Goal: Task Accomplishment & Management: Manage account settings

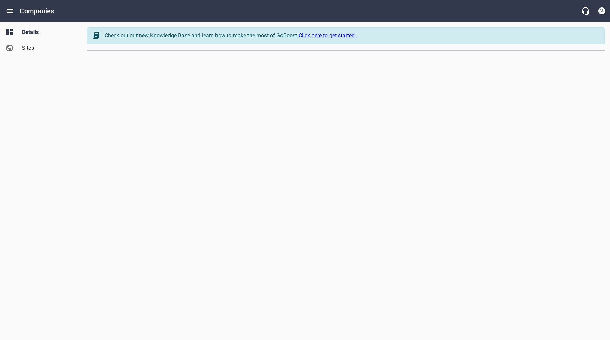
select select "[US_STATE]"
select select "63"
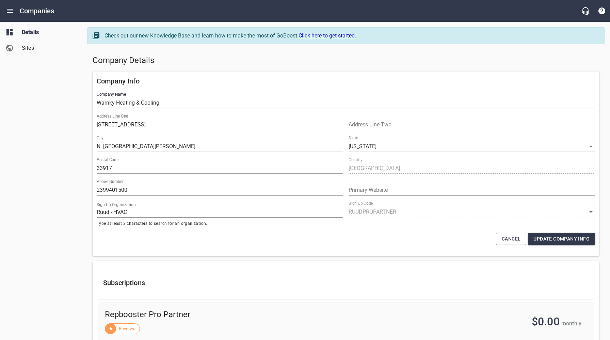
drag, startPoint x: 169, startPoint y: 105, endPoint x: 92, endPoint y: 105, distance: 77.0
click at [92, 105] on div "Company Info Company Name Warnky Heating & Cooling Address Line [GEOGRAPHIC_DAT…" at bounding box center [346, 164] width 512 height 190
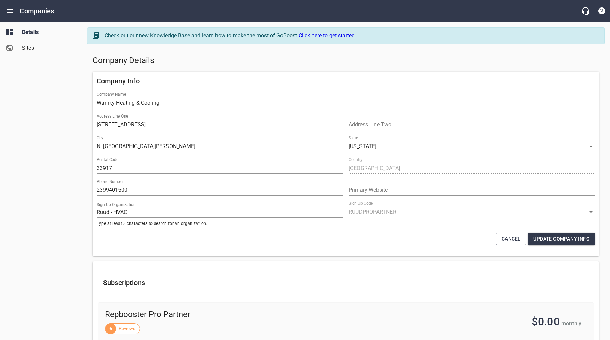
click at [258, 62] on h5 "Company Details" at bounding box center [346, 60] width 507 height 11
click at [258, 61] on h5 "Company Details" at bounding box center [346, 60] width 507 height 11
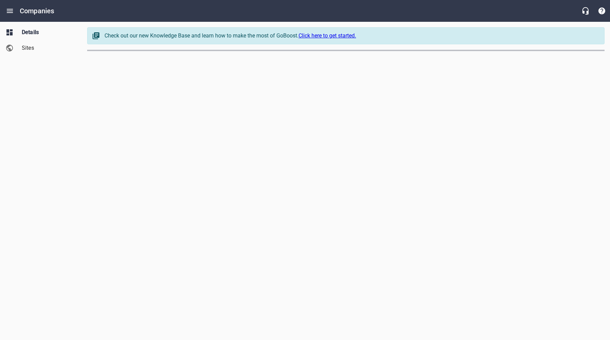
select select "[US_STATE]"
select select "48"
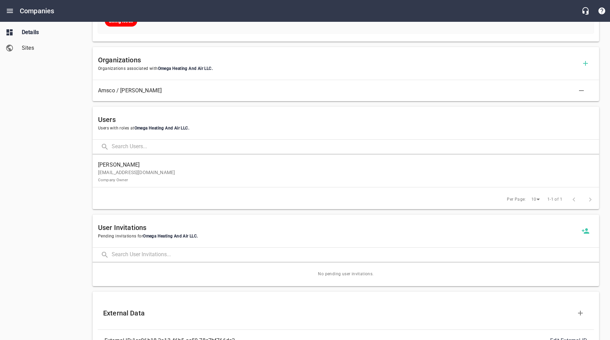
scroll to position [329, 0]
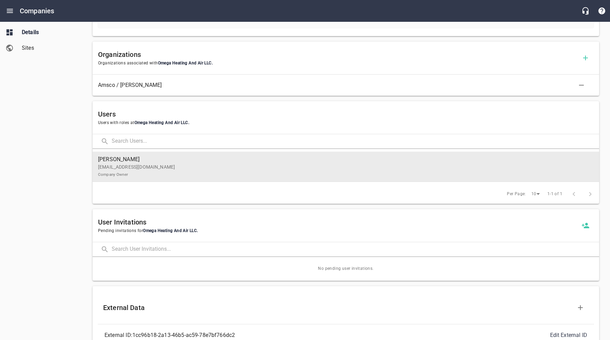
click at [178, 171] on p "[EMAIL_ADDRESS][DOMAIN_NAME] Company Owner" at bounding box center [343, 170] width 490 height 14
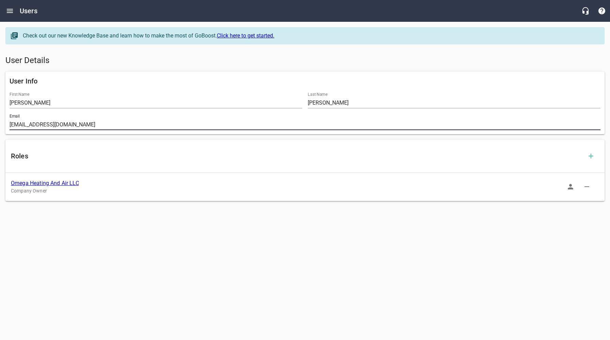
drag, startPoint x: 88, startPoint y: 123, endPoint x: 3, endPoint y: 124, distance: 84.8
click at [4, 124] on div "User Info First Name [PERSON_NAME] Last Name [PERSON_NAME] Email [EMAIL_ADDRESS…" at bounding box center [305, 103] width 605 height 68
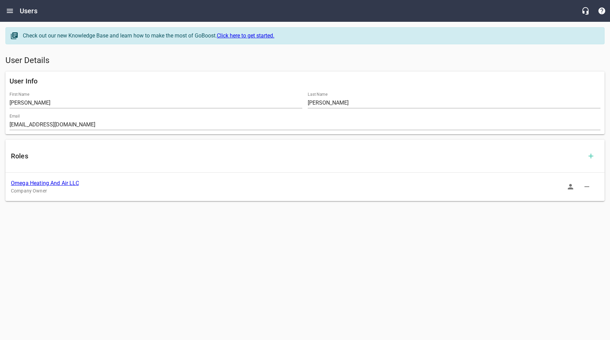
click at [51, 184] on link "Omega Heating And Air LLC" at bounding box center [45, 183] width 68 height 6
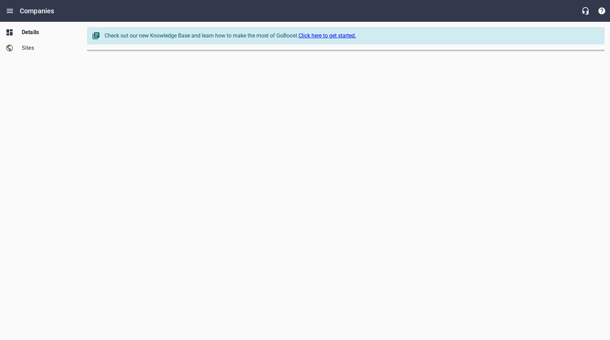
select select "[US_STATE]"
select select "48"
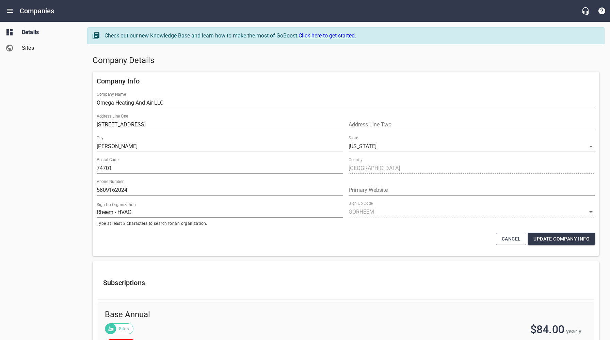
click at [29, 49] on span "Sites" at bounding box center [48, 48] width 52 height 8
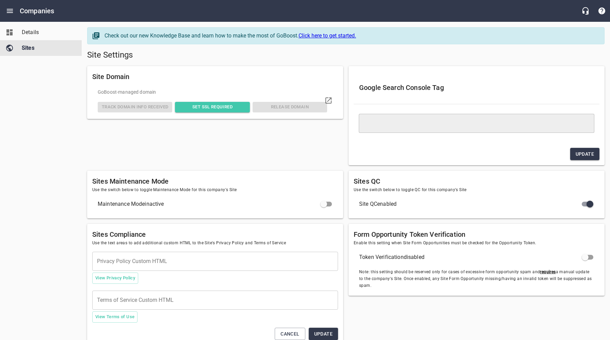
type textarea "<meta name="google-site-verification" content="q3J8kwBfA1xYJxGoTJjSktE_EK5uWfRf…"
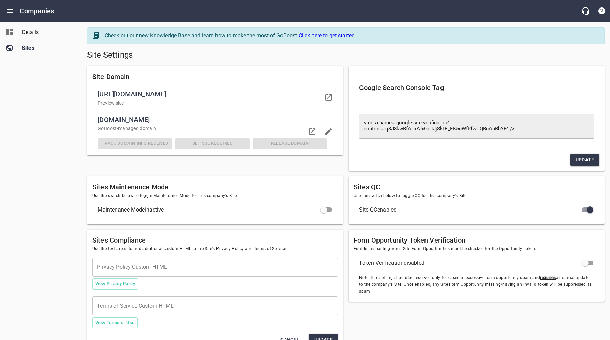
drag, startPoint x: 232, startPoint y: 121, endPoint x: 124, endPoint y: 136, distance: 109.0
click at [98, 121] on span "[DOMAIN_NAME]" at bounding box center [213, 119] width 230 height 11
copy span "[DOMAIN_NAME]"
click at [70, 111] on div "Details Sites" at bounding box center [41, 170] width 82 height 340
click at [24, 34] on span "Details" at bounding box center [48, 32] width 52 height 8
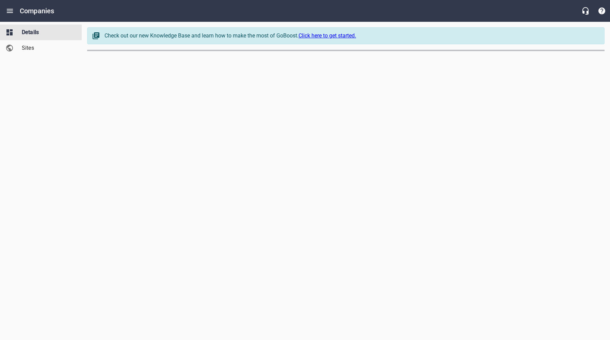
select select "[US_STATE]"
select select "48"
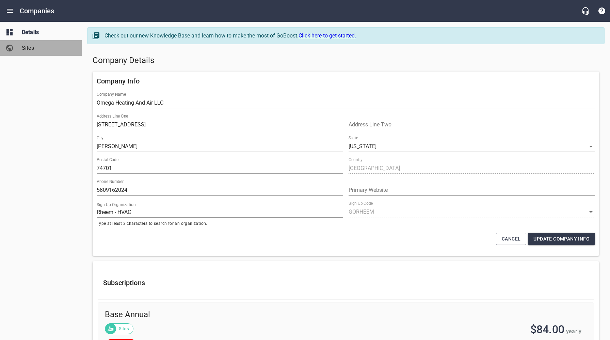
click at [29, 50] on span "Sites" at bounding box center [48, 48] width 52 height 8
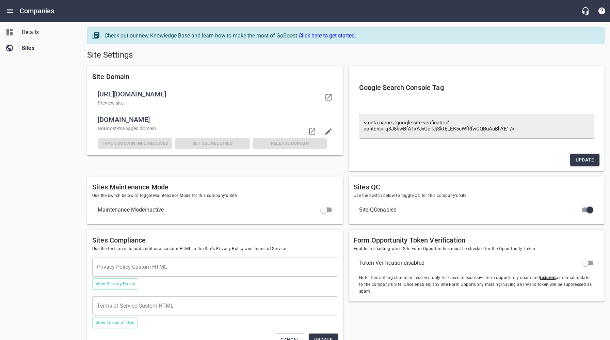
click at [329, 209] on input "checkbox" at bounding box center [324, 210] width 16 height 16
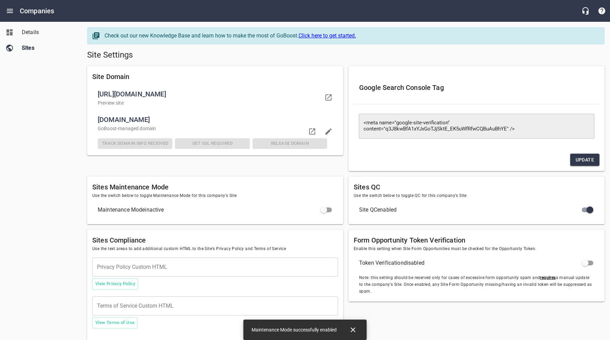
checkbox input "true"
checkbox input "false"
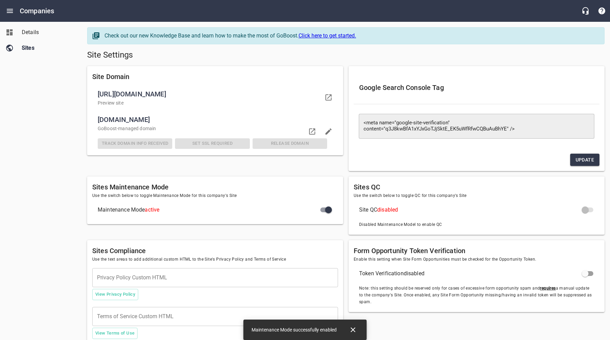
drag, startPoint x: 64, startPoint y: 93, endPoint x: 49, endPoint y: 76, distance: 23.1
click at [64, 93] on div "Details Sites" at bounding box center [41, 170] width 82 height 340
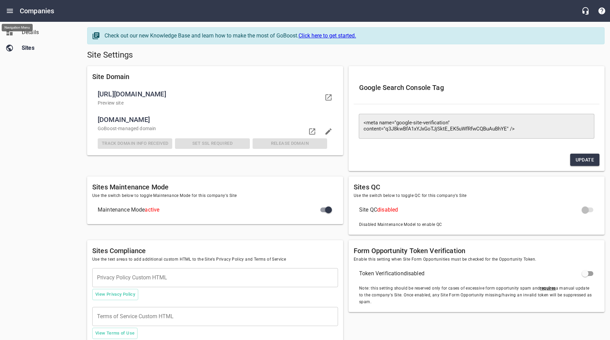
click at [9, 13] on icon "Open drawer" at bounding box center [10, 11] width 6 height 4
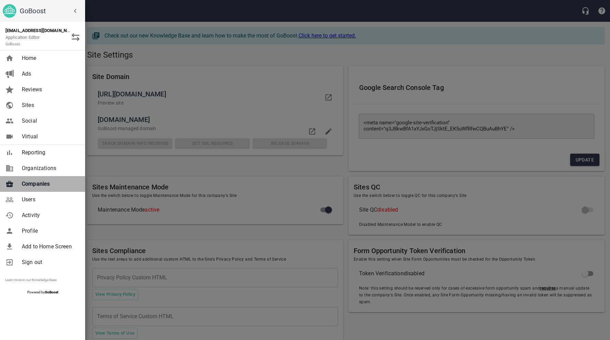
click at [46, 182] on span "Companies" at bounding box center [49, 184] width 55 height 8
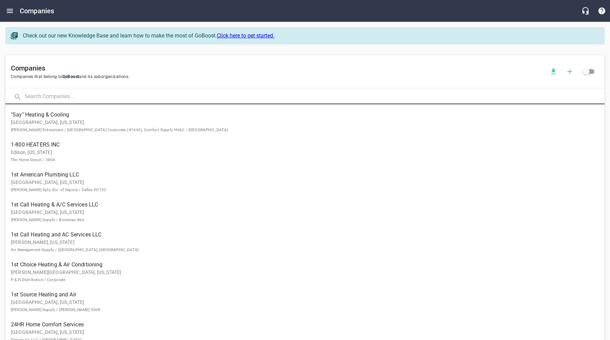
click at [117, 96] on input "text" at bounding box center [315, 97] width 580 height 15
type input "qoh"
click button at bounding box center [0, 0] width 0 height 0
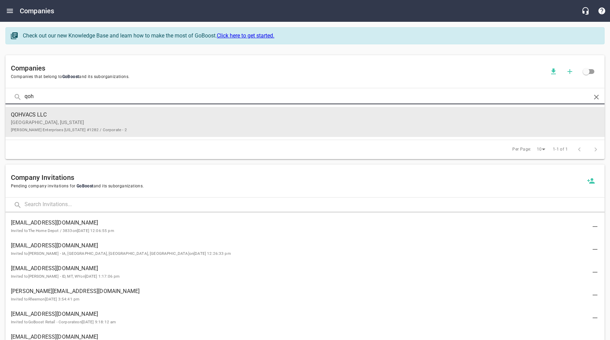
click at [115, 114] on span "QOHVACS LLC" at bounding box center [299, 115] width 577 height 8
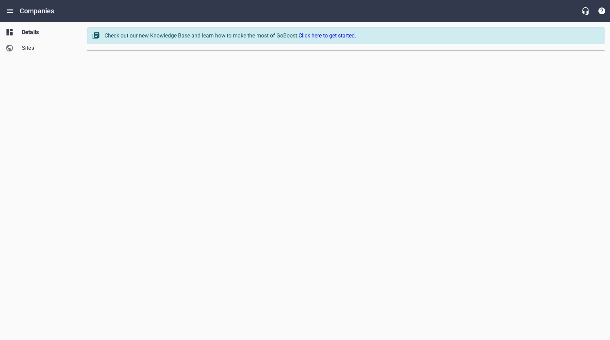
select select "[US_STATE]"
select select "4402"
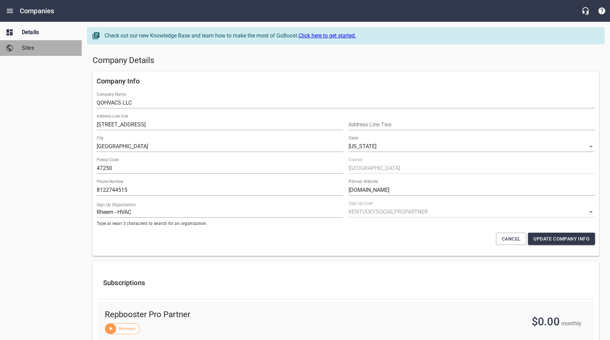
click at [30, 47] on span "Sites" at bounding box center [48, 48] width 52 height 8
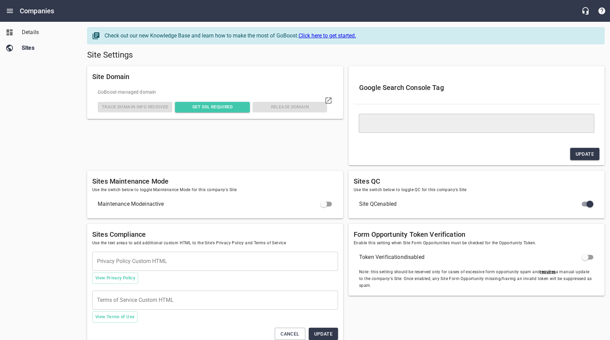
type textarea "<meta name="google-site-verification" content="h3LkpiJVc2On1kzvFMkP7CRlAZ_dKYB_…"
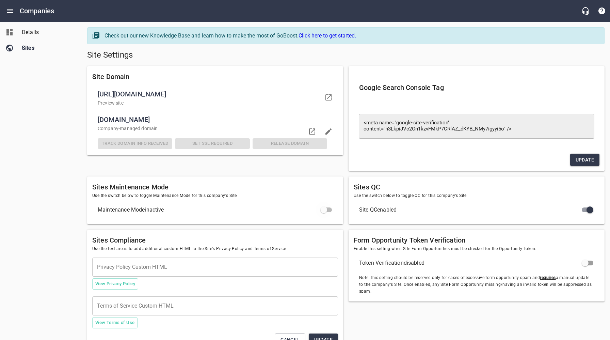
click at [331, 210] on input "checkbox" at bounding box center [324, 210] width 16 height 16
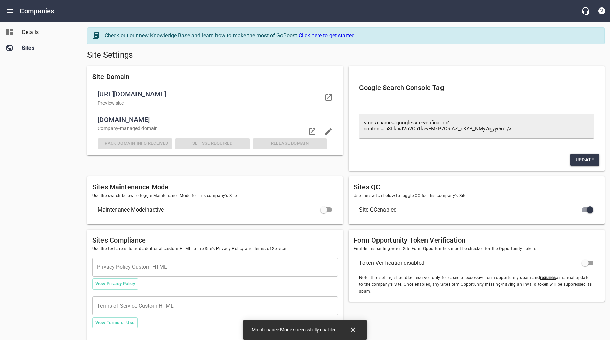
checkbox input "true"
checkbox input "false"
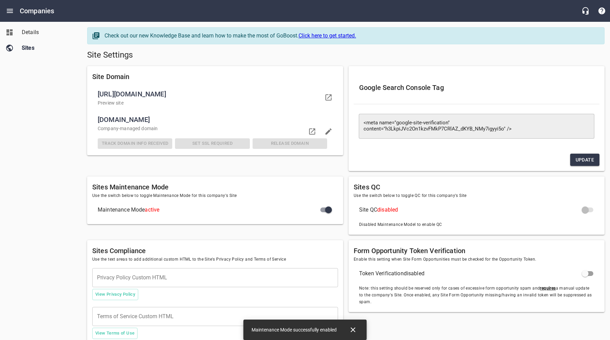
drag, startPoint x: 281, startPoint y: 56, endPoint x: 228, endPoint y: 45, distance: 54.0
click at [281, 56] on h5 "Site Settings" at bounding box center [346, 55] width 518 height 11
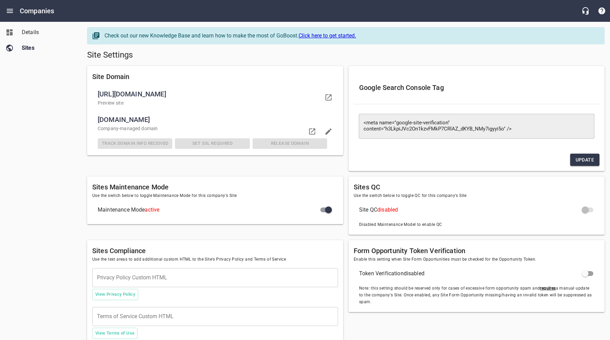
click at [37, 32] on span "Details" at bounding box center [48, 32] width 52 height 8
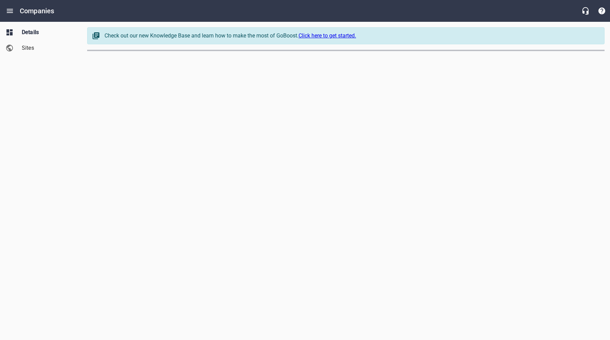
select select "[US_STATE]"
select select "4402"
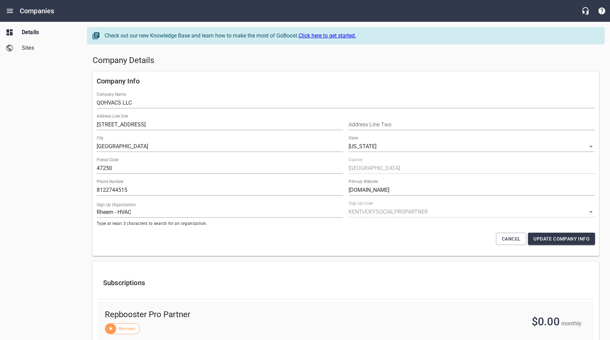
click at [221, 67] on div "Company Details" at bounding box center [346, 60] width 512 height 16
